Goal: Information Seeking & Learning: Find specific fact

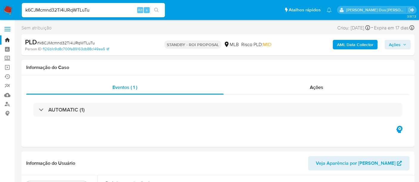
select select "10"
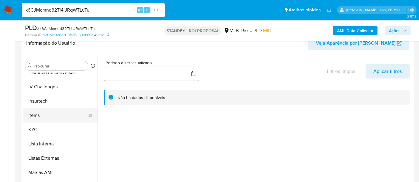
scroll to position [214, 0]
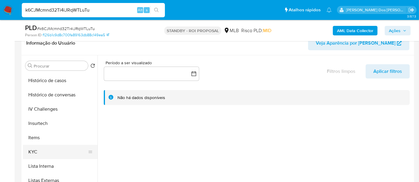
click at [31, 148] on button "KYC" at bounding box center [58, 152] width 70 height 14
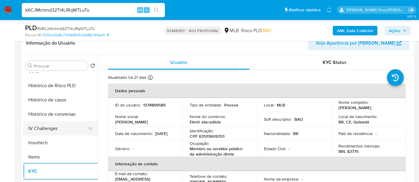
scroll to position [181, 0]
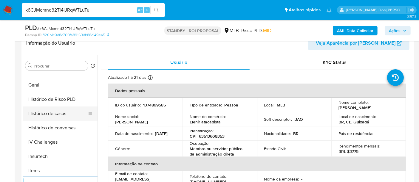
click at [47, 118] on button "Histórico de casos" at bounding box center [58, 114] width 70 height 14
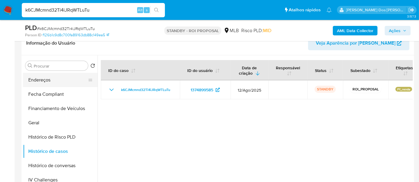
scroll to position [82, 0]
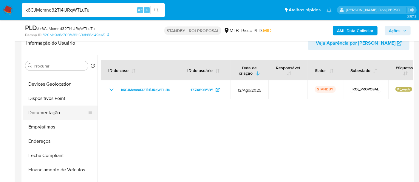
click at [54, 111] on button "Documentação" at bounding box center [58, 113] width 70 height 14
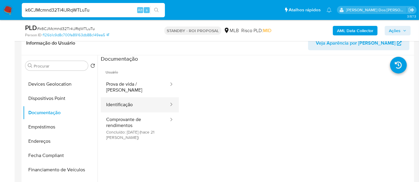
click at [134, 100] on button "Identificação" at bounding box center [135, 105] width 69 height 15
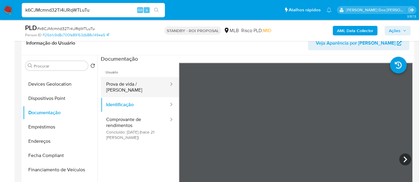
click at [129, 86] on button "Prova de vida / [PERSON_NAME]" at bounding box center [135, 87] width 69 height 20
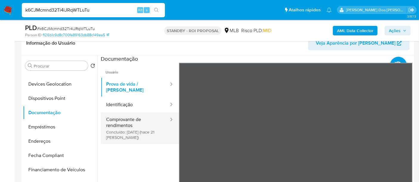
click at [122, 123] on button "Comprovante de rendimentos Concluído: [DATE] (hace 21 [PERSON_NAME])" at bounding box center [135, 129] width 69 height 32
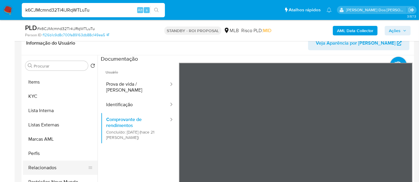
scroll to position [280, 0]
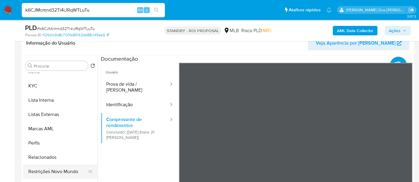
click at [62, 172] on button "Restrições Novo Mundo" at bounding box center [58, 172] width 70 height 14
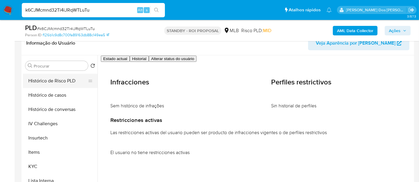
scroll to position [148, 0]
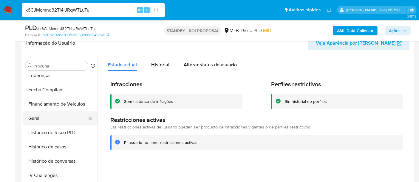
click at [39, 119] on button "Geral" at bounding box center [58, 119] width 70 height 14
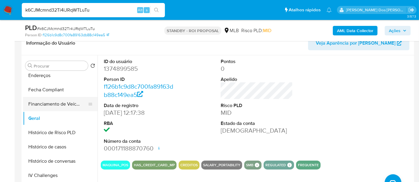
scroll to position [81, 0]
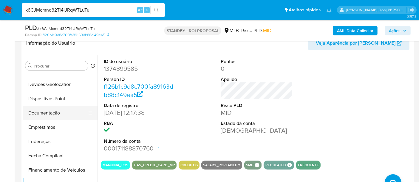
click at [52, 116] on button "Documentação" at bounding box center [58, 113] width 70 height 14
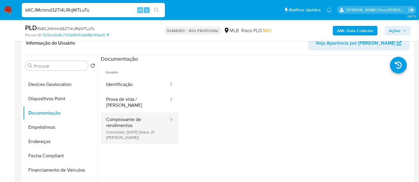
click at [117, 122] on button "Comprovante de rendimentos Concluído: [DATE] (hace 21 [PERSON_NAME])" at bounding box center [135, 129] width 69 height 32
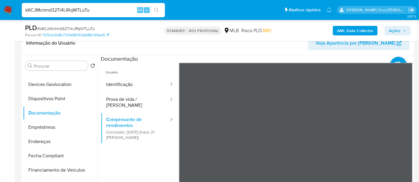
click at [94, 10] on input "k6CJMcmnd32Ti4iJRqWTLuTu" at bounding box center [93, 10] width 143 height 8
paste input "QA7981jtzU8Lsyjjv4S6Vwot"
type input "QA7981jtzU8Lsyjjv4S6Vwot"
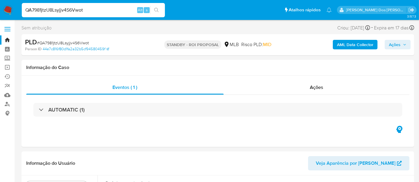
select select "10"
click at [111, 10] on input "QA7981jtzU8Lsyjjv4S6Vwot" at bounding box center [93, 10] width 143 height 8
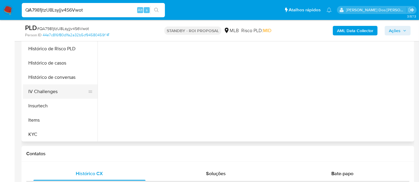
scroll to position [199, 0]
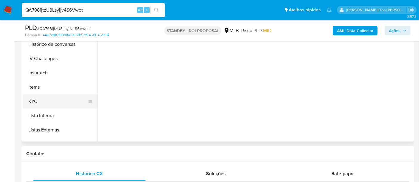
click at [37, 101] on button "KYC" at bounding box center [58, 102] width 70 height 14
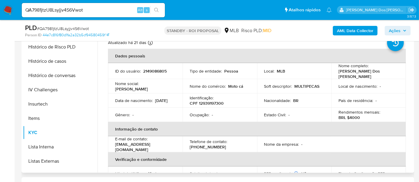
scroll to position [99, 0]
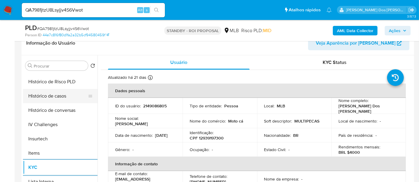
click at [54, 99] on button "Histórico de casos" at bounding box center [58, 96] width 70 height 14
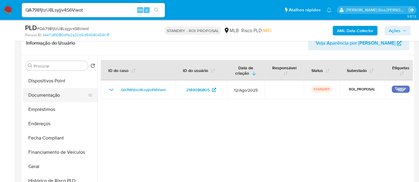
click at [53, 96] on button "Documentação" at bounding box center [58, 95] width 70 height 14
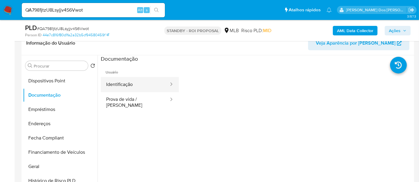
click at [113, 84] on button "Identificação" at bounding box center [135, 84] width 69 height 15
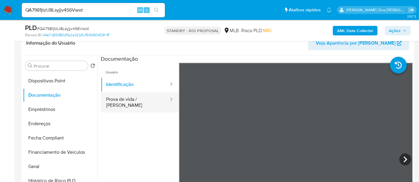
click at [125, 100] on button "Prova de vida / [PERSON_NAME]" at bounding box center [135, 102] width 69 height 20
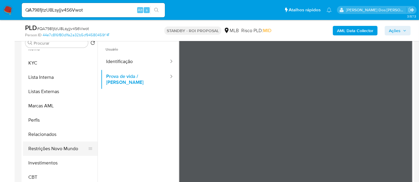
scroll to position [132, 0]
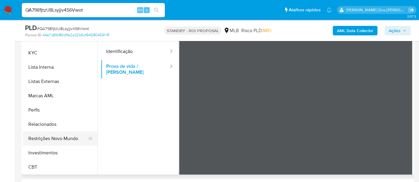
click at [61, 135] on button "Restrições Novo Mundo" at bounding box center [58, 139] width 70 height 14
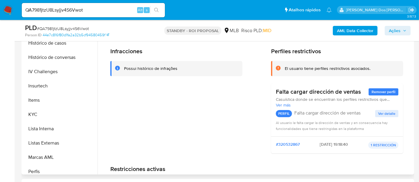
scroll to position [181, 0]
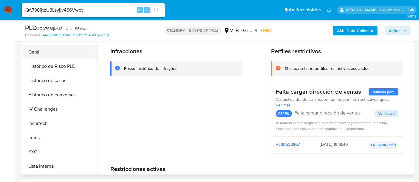
click at [34, 49] on button "Geral" at bounding box center [58, 52] width 70 height 14
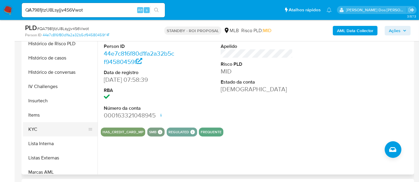
scroll to position [214, 0]
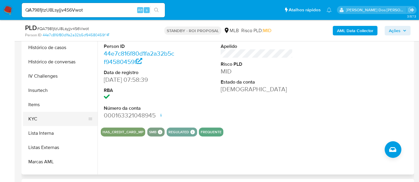
click at [36, 115] on button "KYC" at bounding box center [58, 119] width 70 height 14
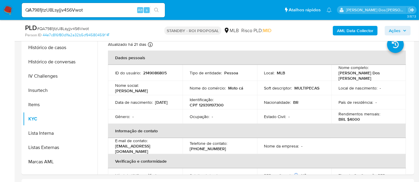
click at [90, 11] on input "QA7981jtzU8Lsyjjv4S6Vwot" at bounding box center [93, 10] width 143 height 8
paste input "HFTzgfUxS75gVzpgEBK2EiM7"
type input "HFTzgfUxS75gVzpgEBK2EiM7"
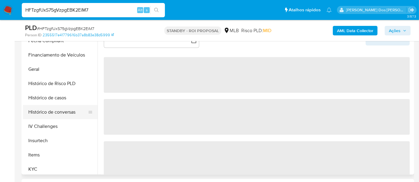
scroll to position [165, 0]
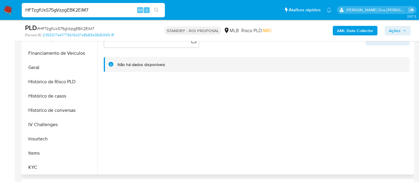
select select "10"
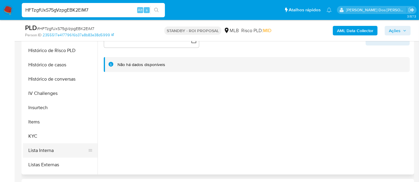
scroll to position [232, 0]
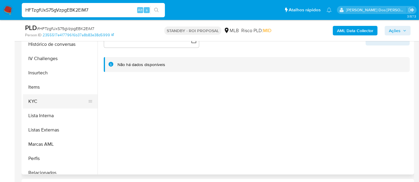
click at [36, 103] on button "KYC" at bounding box center [58, 102] width 70 height 14
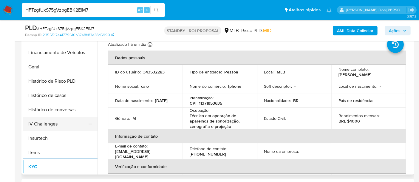
scroll to position [165, 0]
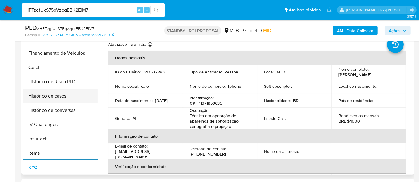
click at [56, 98] on button "Histórico de casos" at bounding box center [58, 96] width 70 height 14
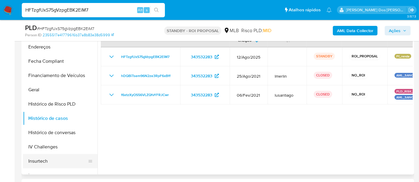
scroll to position [66, 0]
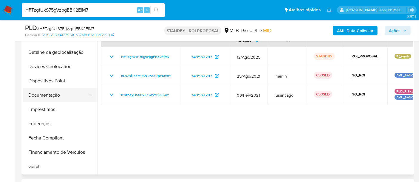
click at [58, 95] on button "Documentação" at bounding box center [58, 95] width 70 height 14
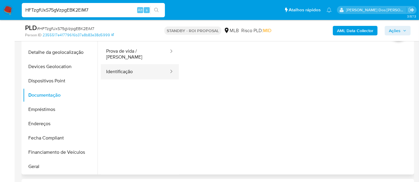
click at [124, 69] on button "Identificação" at bounding box center [135, 71] width 69 height 15
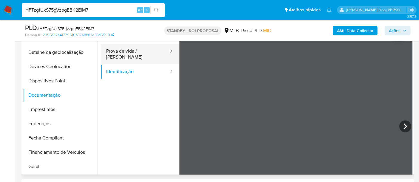
click at [138, 49] on button "Prova de vida / [PERSON_NAME]" at bounding box center [135, 54] width 69 height 20
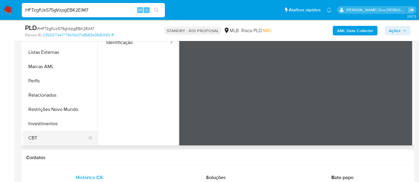
scroll to position [199, 0]
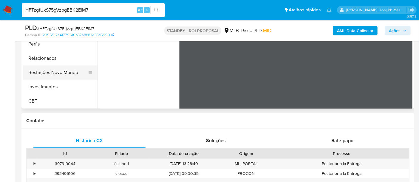
click at [67, 74] on button "Restrições Novo Mundo" at bounding box center [58, 73] width 70 height 14
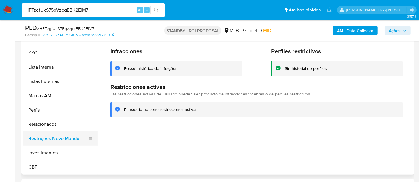
scroll to position [148, 0]
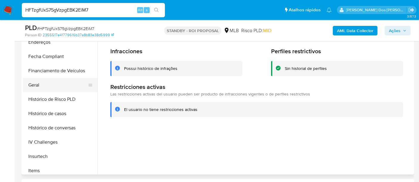
click at [36, 85] on button "Geral" at bounding box center [58, 85] width 70 height 14
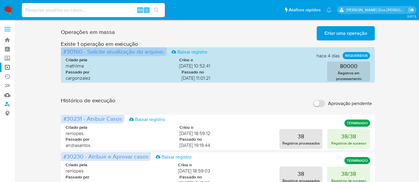
drag, startPoint x: 10, startPoint y: 106, endPoint x: 79, endPoint y: 98, distance: 70.0
click at [10, 106] on link "Localizador de pessoas" at bounding box center [35, 104] width 71 height 9
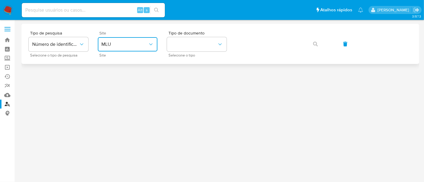
click at [142, 45] on span "MLU" at bounding box center [124, 44] width 47 height 6
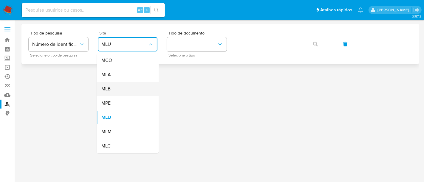
click at [112, 88] on div "MLB" at bounding box center [125, 89] width 49 height 14
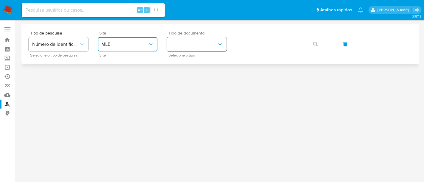
click at [185, 42] on button "identificationType" at bounding box center [197, 44] width 60 height 14
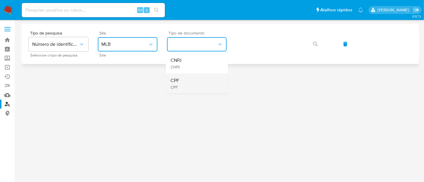
click at [186, 78] on div "CPF CPF" at bounding box center [195, 84] width 49 height 20
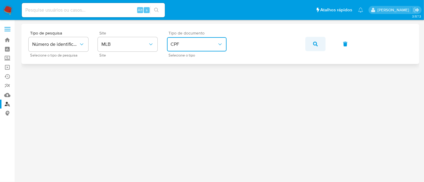
click at [314, 44] on icon "button" at bounding box center [315, 44] width 5 height 5
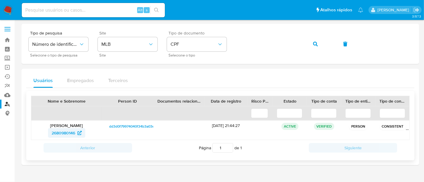
click at [65, 131] on span "2680980146" at bounding box center [64, 134] width 24 height 10
click at [71, 6] on div "Alt s" at bounding box center [93, 10] width 143 height 14
click at [71, 9] on input at bounding box center [93, 10] width 143 height 8
paste input "aySeDmW7w0UxXoyhR03mjavX"
type input "aySeDmW7w0UxXoyhR03mjavX"
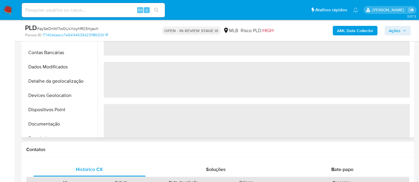
select select "10"
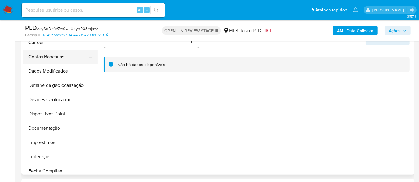
scroll to position [66, 0]
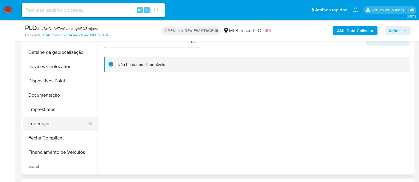
drag, startPoint x: 40, startPoint y: 126, endPoint x: 63, endPoint y: 121, distance: 23.1
click at [40, 126] on button "Endereços" at bounding box center [58, 124] width 70 height 14
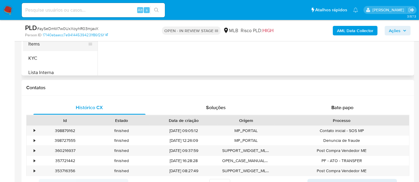
scroll to position [165, 0]
click at [35, 65] on button "KYC" at bounding box center [58, 68] width 70 height 14
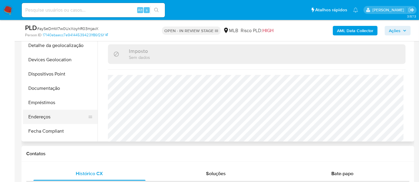
scroll to position [33, 0]
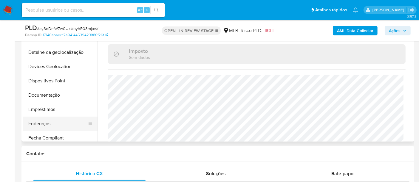
click at [36, 123] on button "Endereços" at bounding box center [58, 124] width 70 height 14
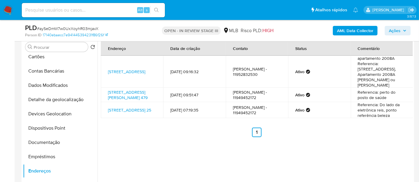
scroll to position [99, 0]
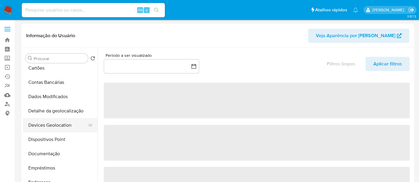
select select "10"
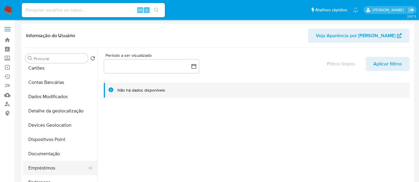
scroll to position [66, 0]
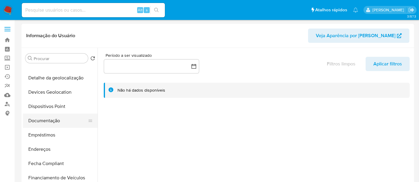
click at [50, 121] on button "Documentação" at bounding box center [58, 121] width 70 height 14
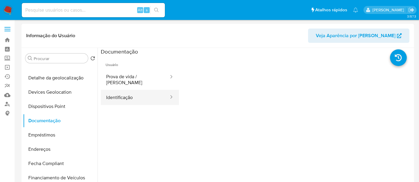
click at [144, 94] on button "Identificação" at bounding box center [135, 97] width 69 height 15
